Goal: Task Accomplishment & Management: Manage account settings

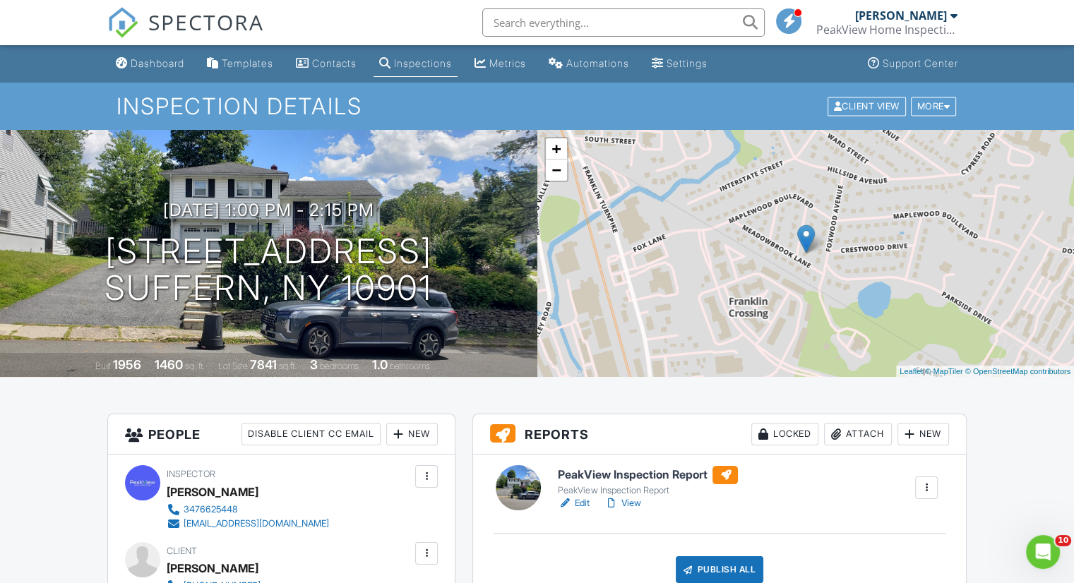
click at [579, 504] on link "Edit" at bounding box center [574, 504] width 32 height 14
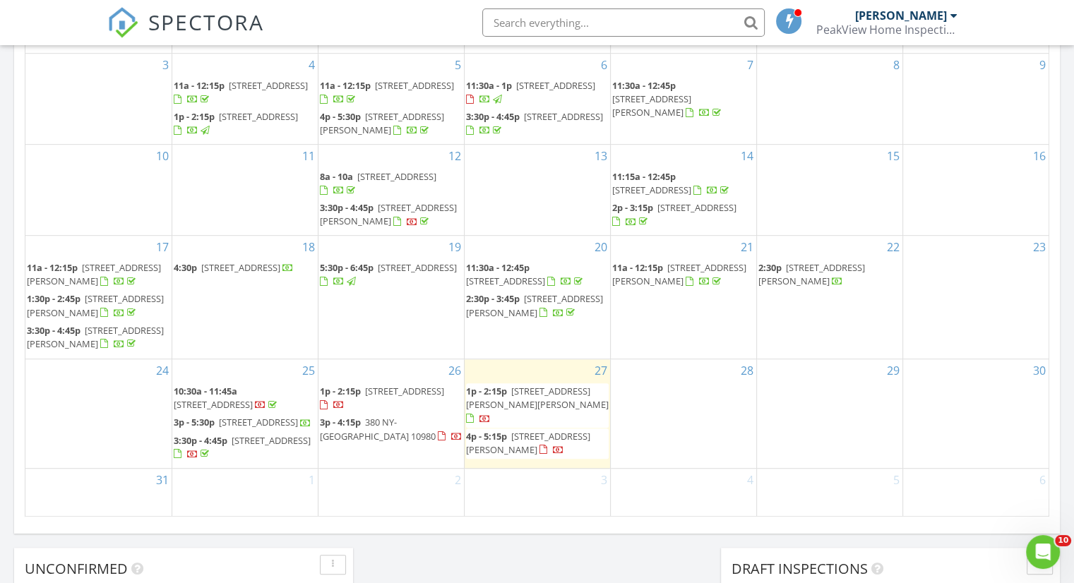
scroll to position [941, 0]
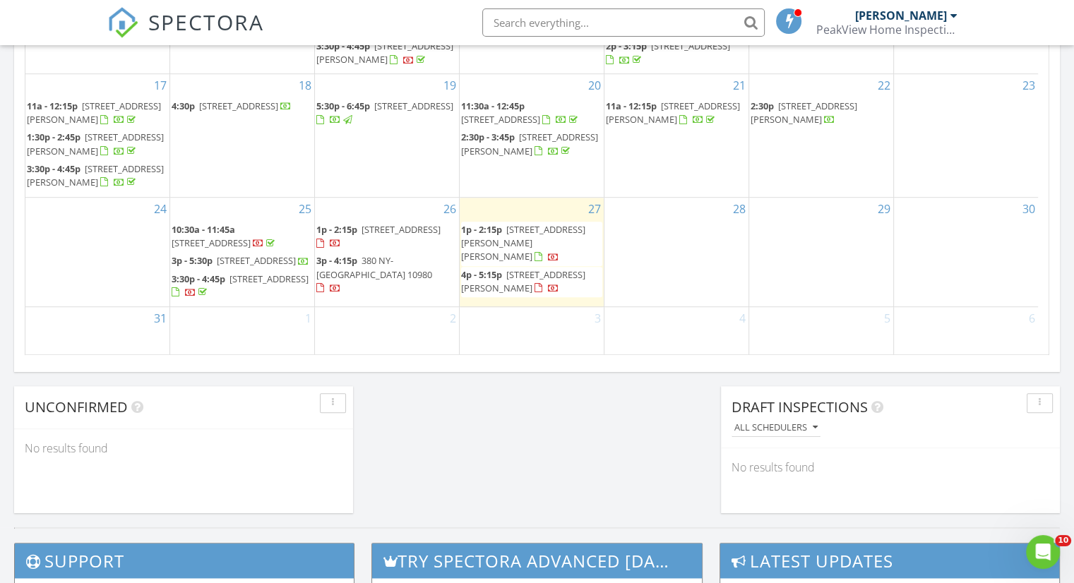
click at [514, 273] on span "33 Mayer Dr, Montebello 10901" at bounding box center [523, 281] width 124 height 26
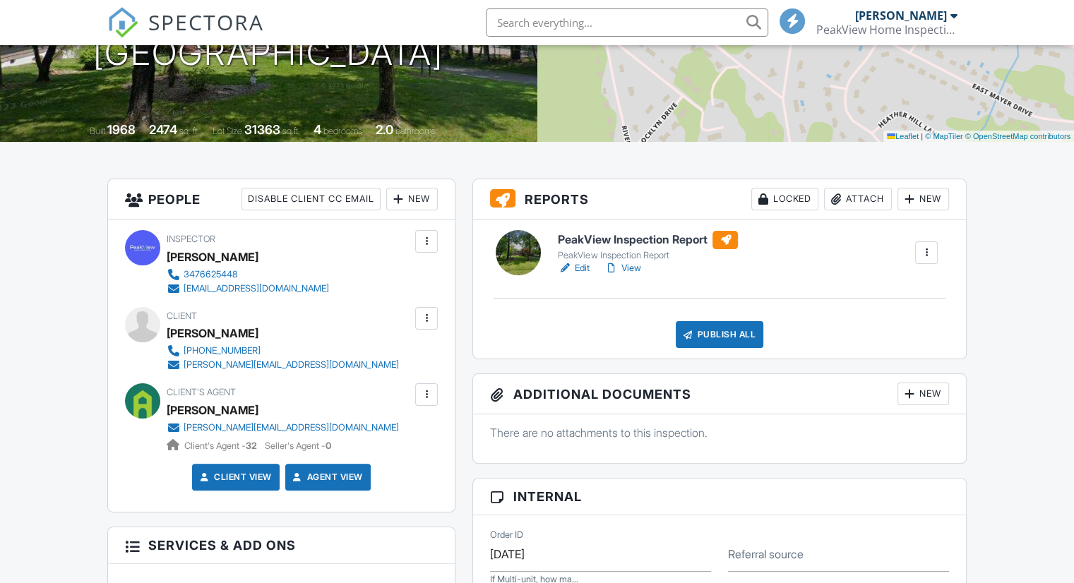
click at [926, 256] on div at bounding box center [927, 253] width 14 height 14
click at [749, 291] on div "PeakView Inspection Report PeakView Inspection Report Edit View Quick Publish C…" at bounding box center [719, 289] width 493 height 139
click at [573, 266] on link "Edit" at bounding box center [574, 268] width 32 height 14
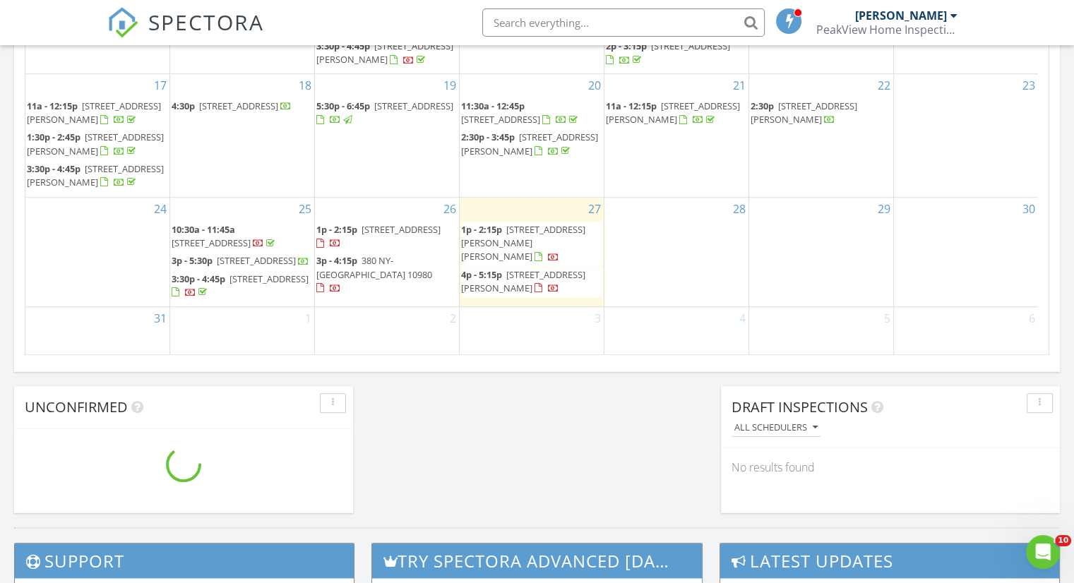
click at [410, 239] on span "1p - 2:15p 8 Valley View Terrace, Suffern 10901" at bounding box center [386, 237] width 141 height 28
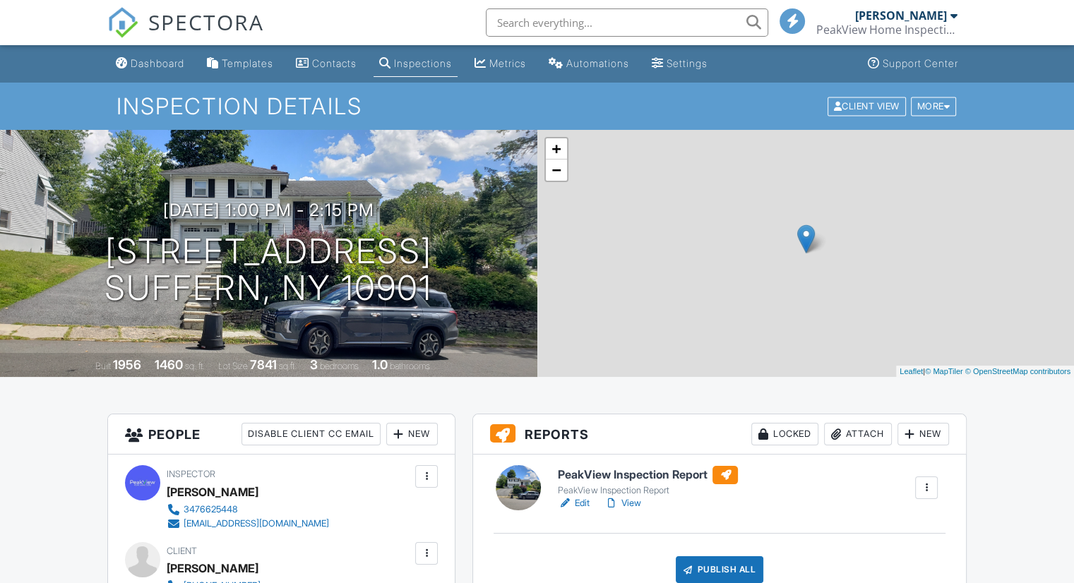
click at [581, 498] on link "Edit" at bounding box center [574, 504] width 32 height 14
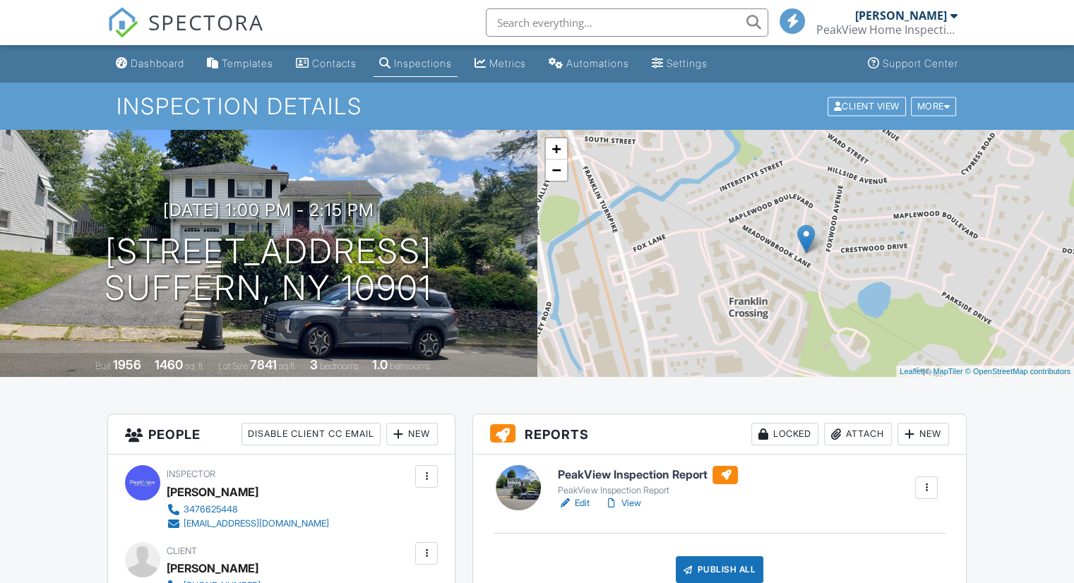
click at [576, 501] on link "Edit" at bounding box center [574, 504] width 32 height 14
